Goal: Task Accomplishment & Management: Manage account settings

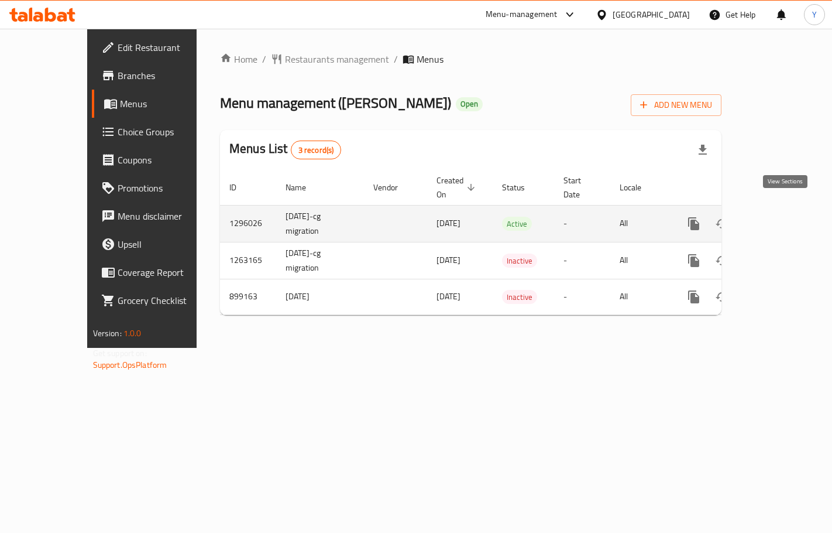
click at [779, 217] on icon "enhanced table" at bounding box center [779, 224] width 14 height 14
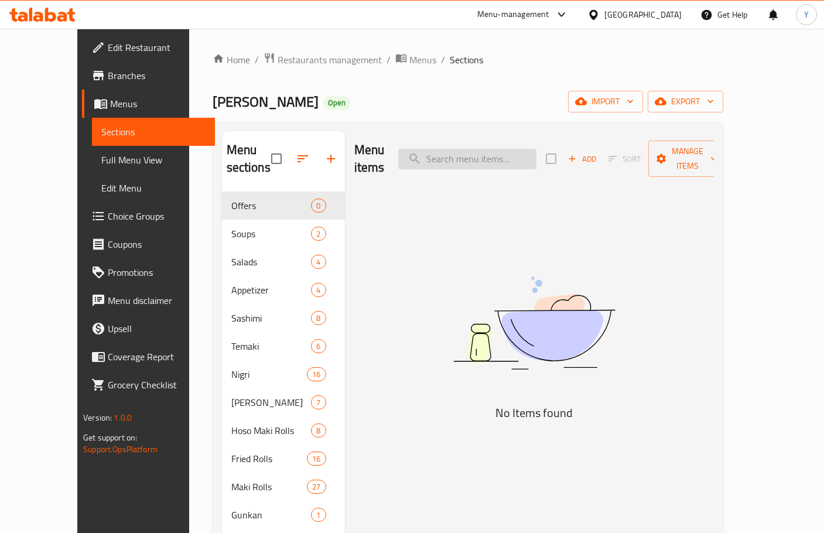
click at [489, 156] on input "search" at bounding box center [467, 159] width 138 height 20
paste input "Fried box 12 pcs:"
drag, startPoint x: 491, startPoint y: 148, endPoint x: 532, endPoint y: 148, distance: 41.0
click at [532, 149] on input "Fried box 12 pcs" at bounding box center [467, 159] width 138 height 20
drag, startPoint x: 476, startPoint y: 149, endPoint x: 416, endPoint y: 110, distance: 71.6
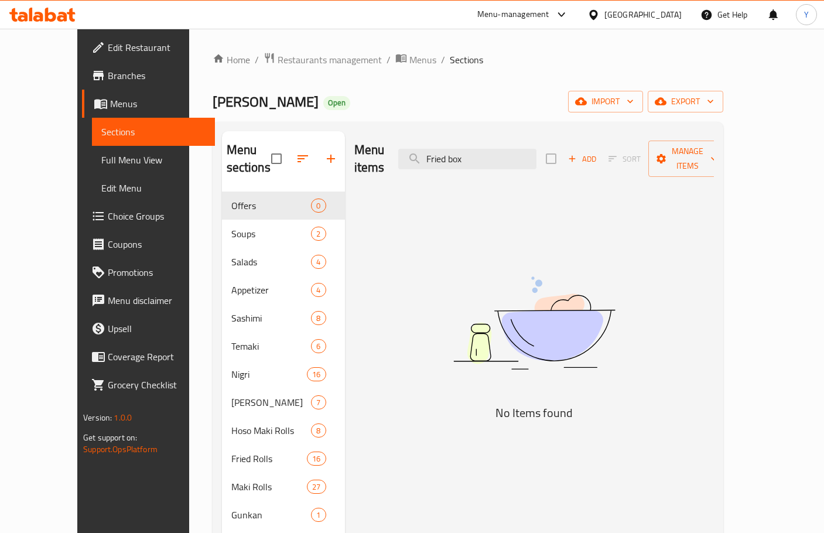
click at [406, 137] on div "Menu items Fried box Add Sort Manage items" at bounding box center [533, 159] width 359 height 56
click at [491, 151] on input "box" at bounding box center [467, 159] width 138 height 20
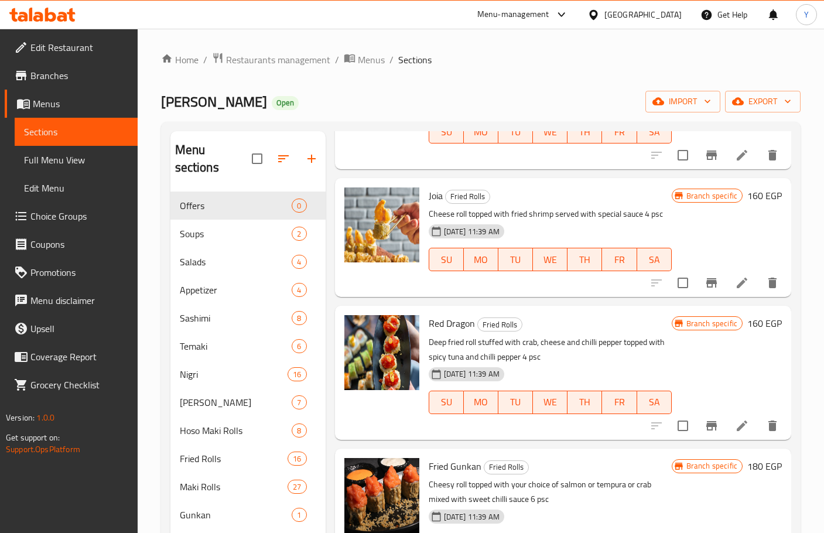
scroll to position [1959, 0]
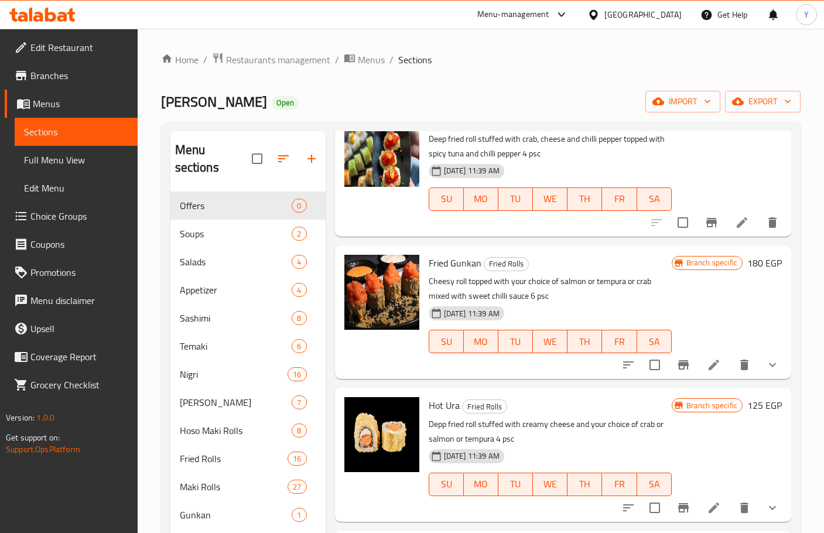
type input "fried"
click at [69, 77] on span "Branches" at bounding box center [79, 75] width 98 height 14
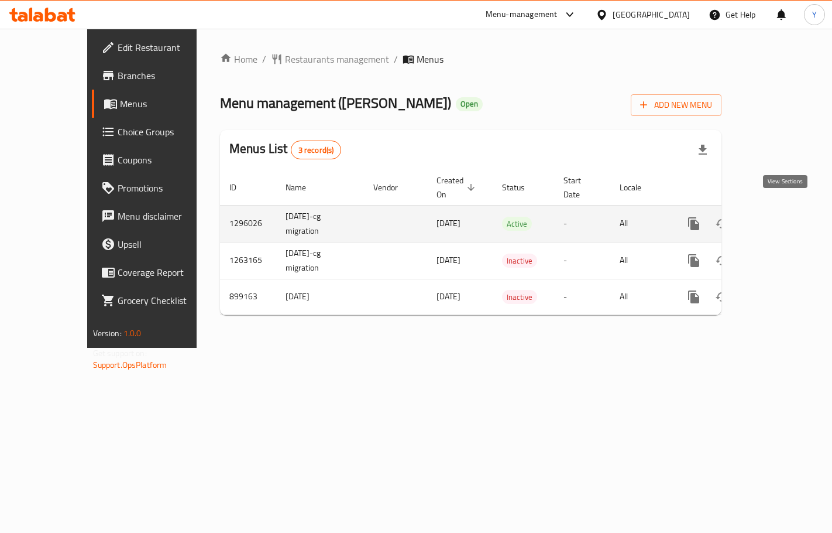
click at [783, 217] on icon "enhanced table" at bounding box center [779, 224] width 14 height 14
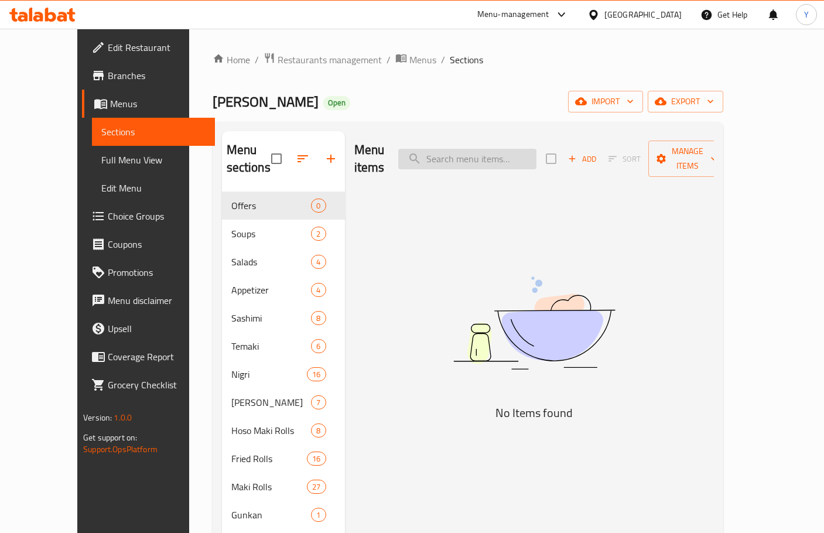
click at [467, 155] on input "search" at bounding box center [467, 159] width 138 height 20
paste input "Fried Hos"
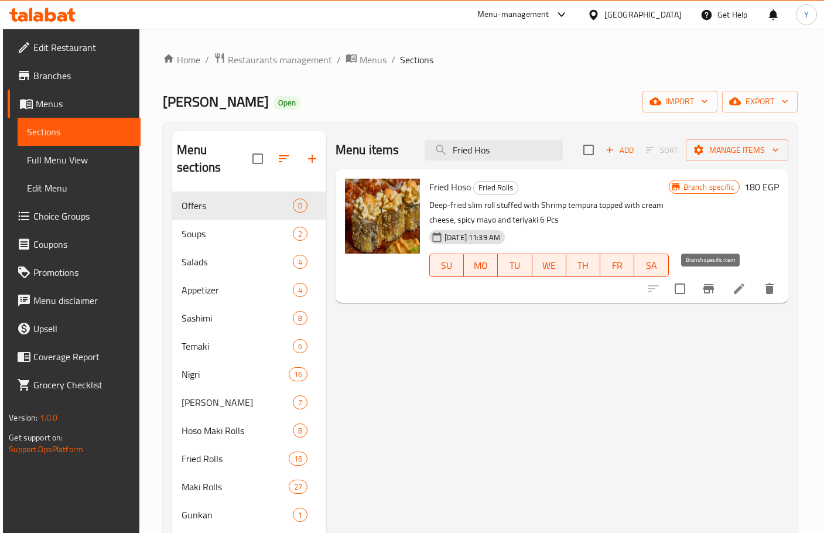
click at [715, 286] on icon "Branch-specific-item" at bounding box center [708, 289] width 14 height 14
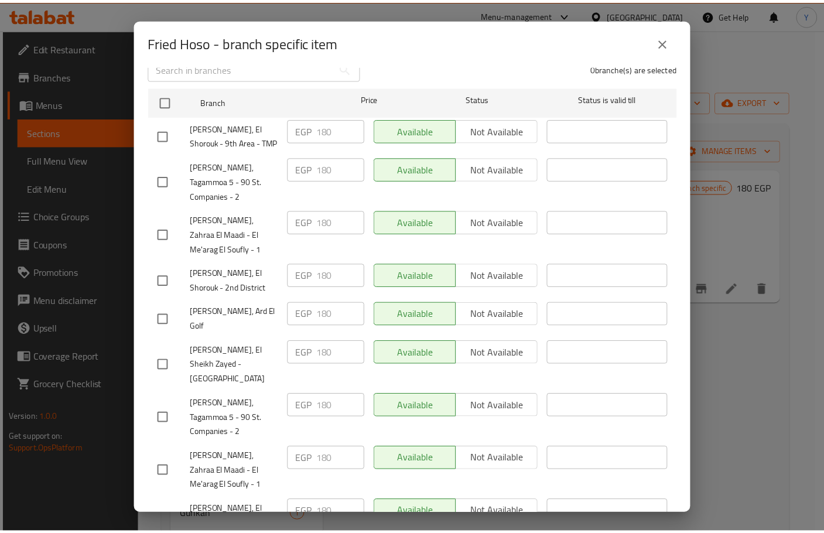
scroll to position [192, 0]
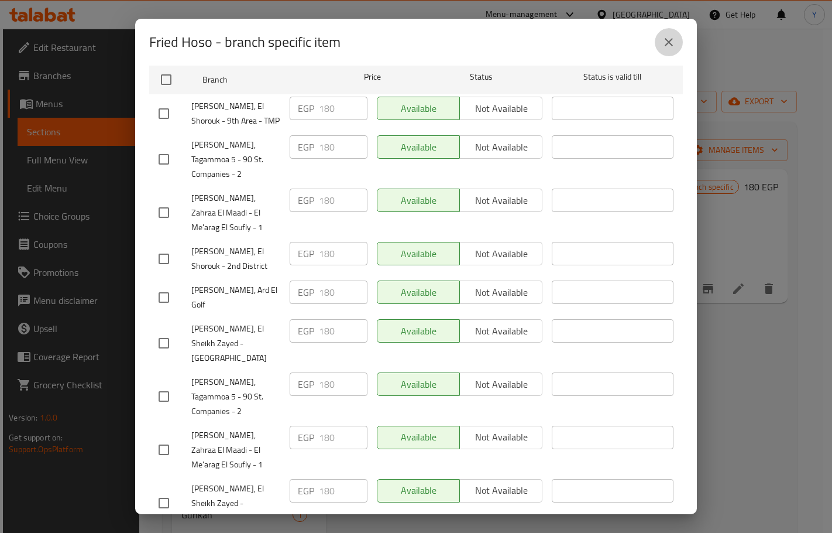
drag, startPoint x: 675, startPoint y: 48, endPoint x: 667, endPoint y: 52, distance: 8.6
click at [675, 47] on icon "close" at bounding box center [669, 42] width 14 height 14
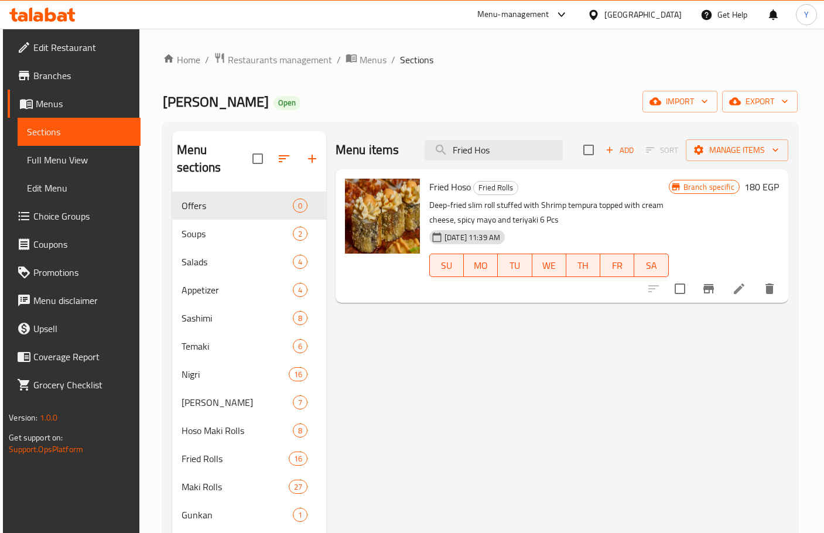
drag, startPoint x: 510, startPoint y: 154, endPoint x: 382, endPoint y: 142, distance: 128.8
click at [382, 142] on div "Menu items Fried Hos Add Sort Manage items" at bounding box center [561, 150] width 453 height 38
paste input "Hot Ura Crab"
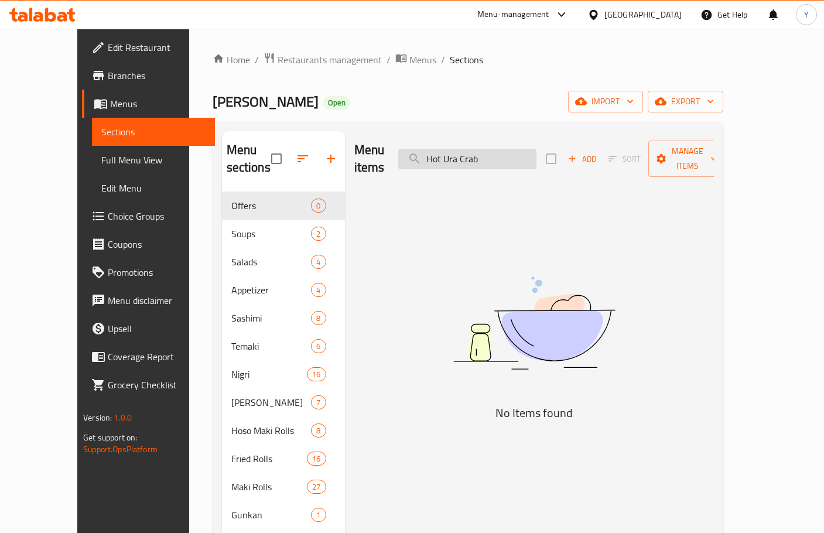
drag, startPoint x: 483, startPoint y: 147, endPoint x: 533, endPoint y: 158, distance: 51.6
click at [533, 158] on input "Hot Ura Crab" at bounding box center [467, 159] width 138 height 20
drag, startPoint x: 467, startPoint y: 151, endPoint x: 441, endPoint y: 152, distance: 26.4
click at [441, 152] on input "Hot Ura Crab" at bounding box center [467, 159] width 138 height 20
drag, startPoint x: 470, startPoint y: 149, endPoint x: 440, endPoint y: 138, distance: 32.1
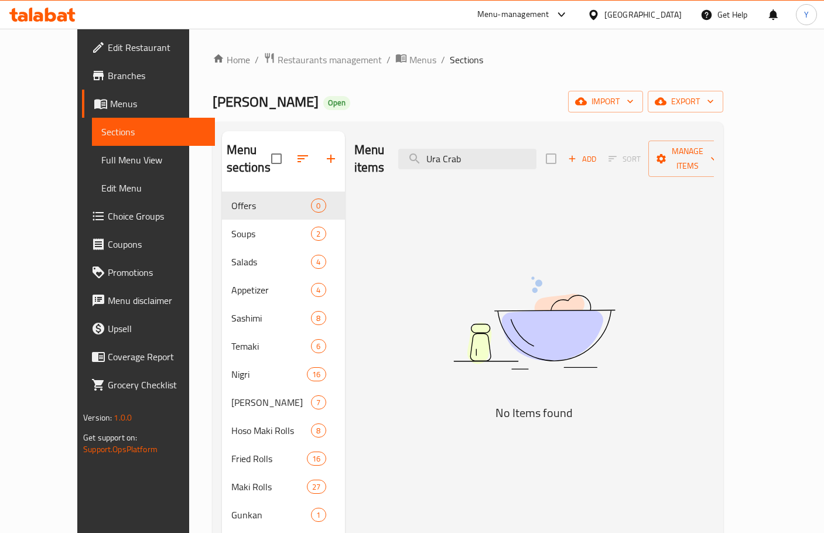
click at [440, 153] on input "Ura Crab" at bounding box center [467, 159] width 138 height 20
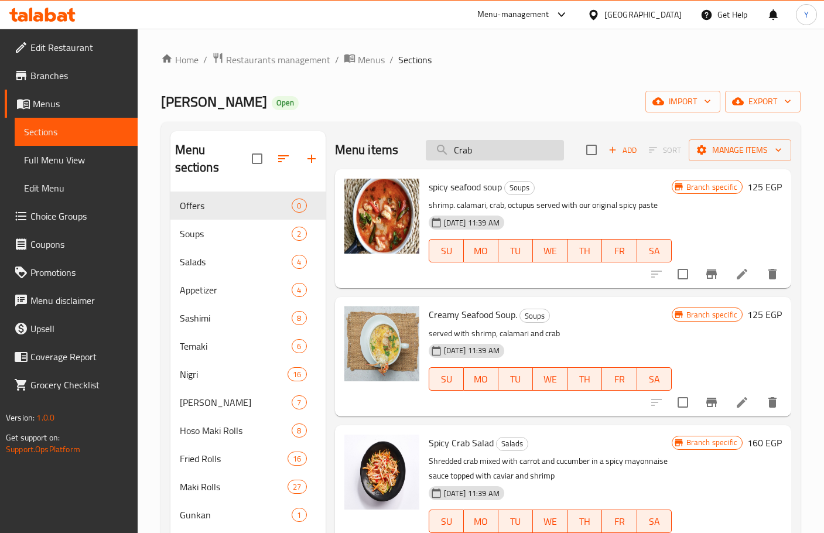
drag, startPoint x: 440, startPoint y: 153, endPoint x: 433, endPoint y: 153, distance: 6.4
click at [433, 153] on div "Menu items Crab Add Sort Manage items" at bounding box center [563, 150] width 456 height 38
click at [481, 143] on input "Crab" at bounding box center [495, 150] width 138 height 20
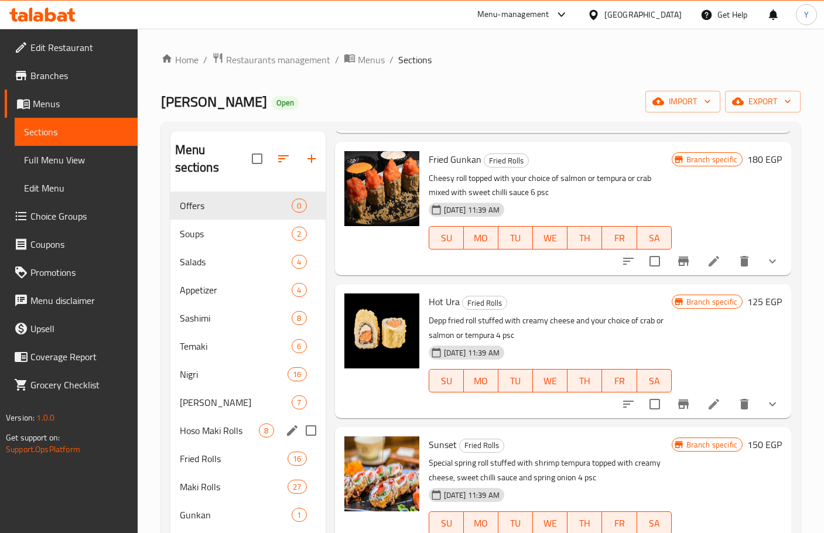
scroll to position [117, 0]
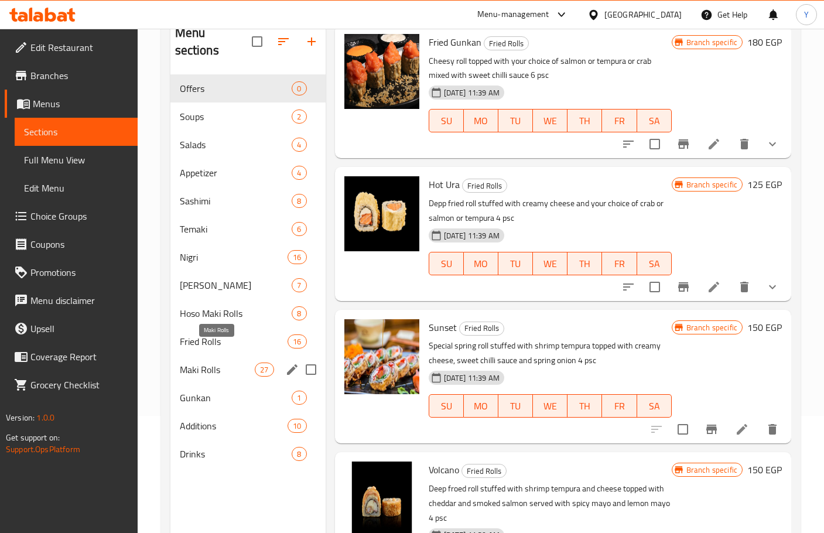
type input "ura"
click at [228, 362] on span "Maki Rolls" at bounding box center [218, 369] width 76 height 14
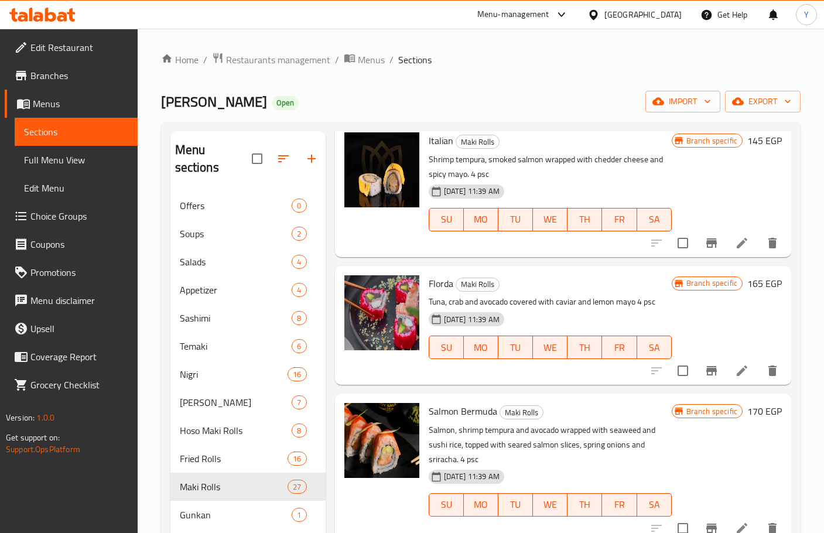
scroll to position [1405, 0]
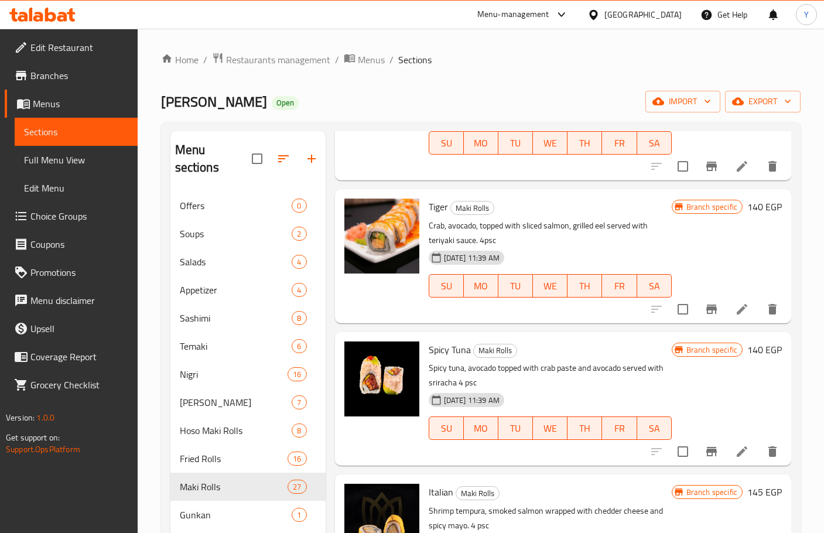
click at [83, 73] on span "Branches" at bounding box center [79, 75] width 98 height 14
